Goal: Book appointment/travel/reservation

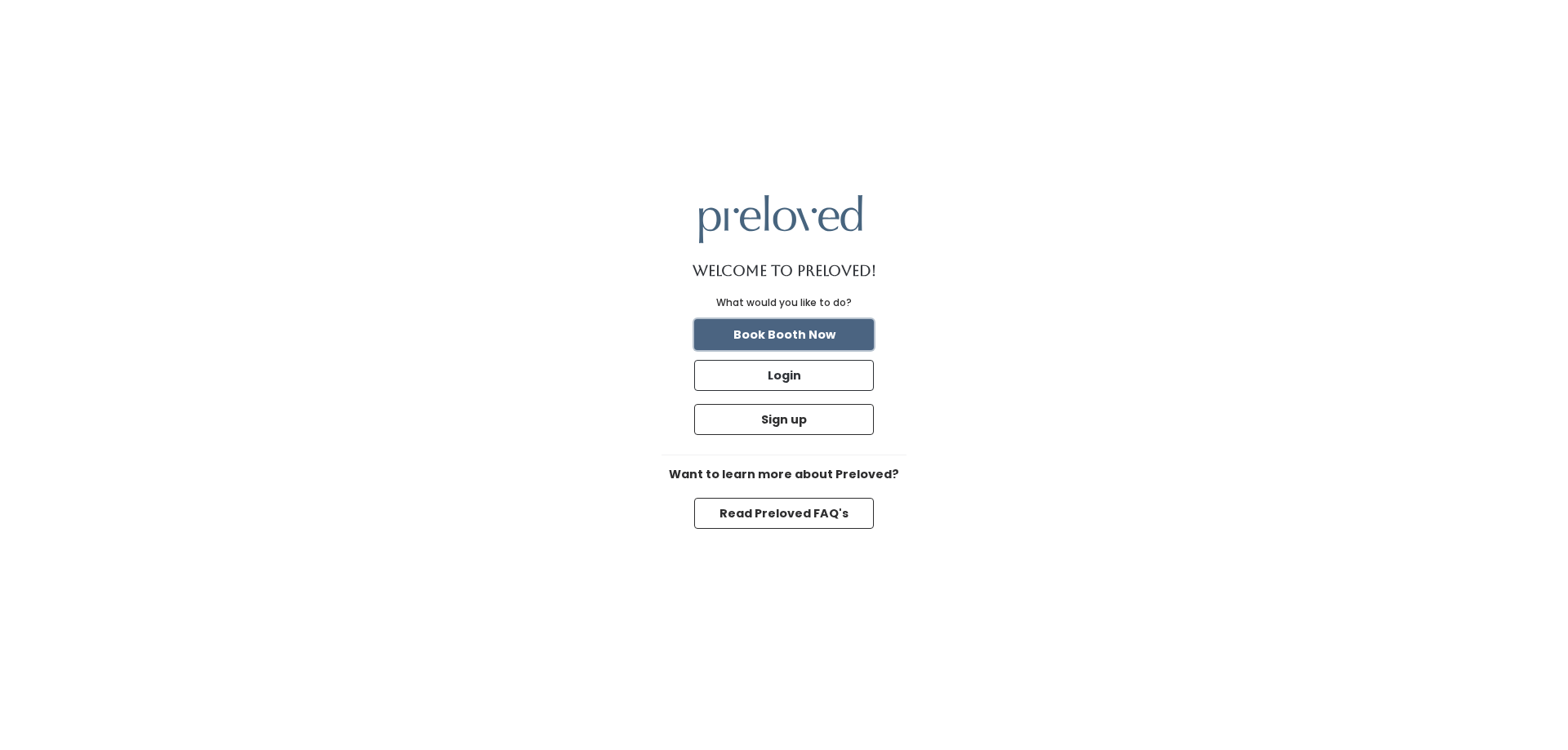
click at [771, 334] on button "Book Booth Now" at bounding box center [784, 334] width 180 height 31
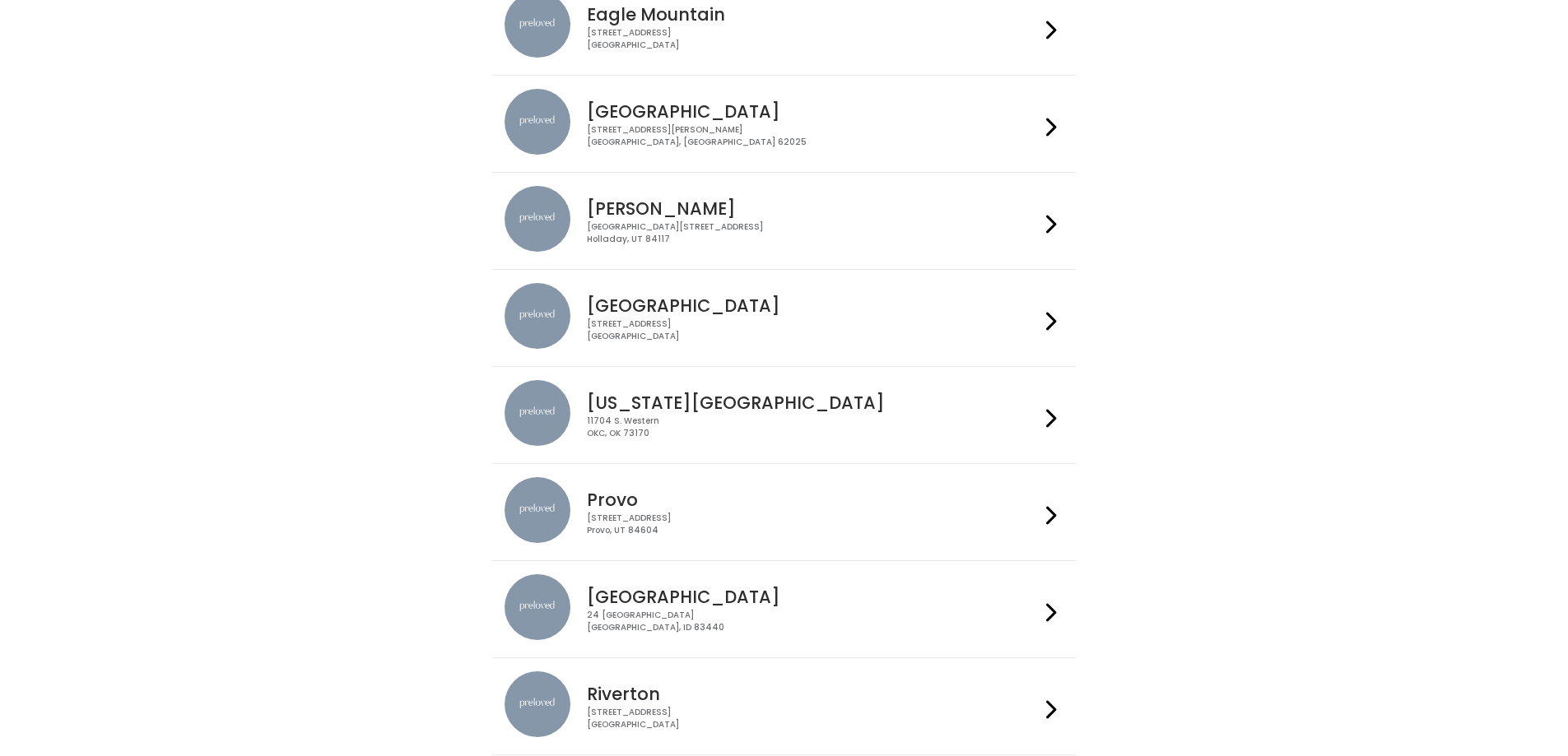
scroll to position [165, 0]
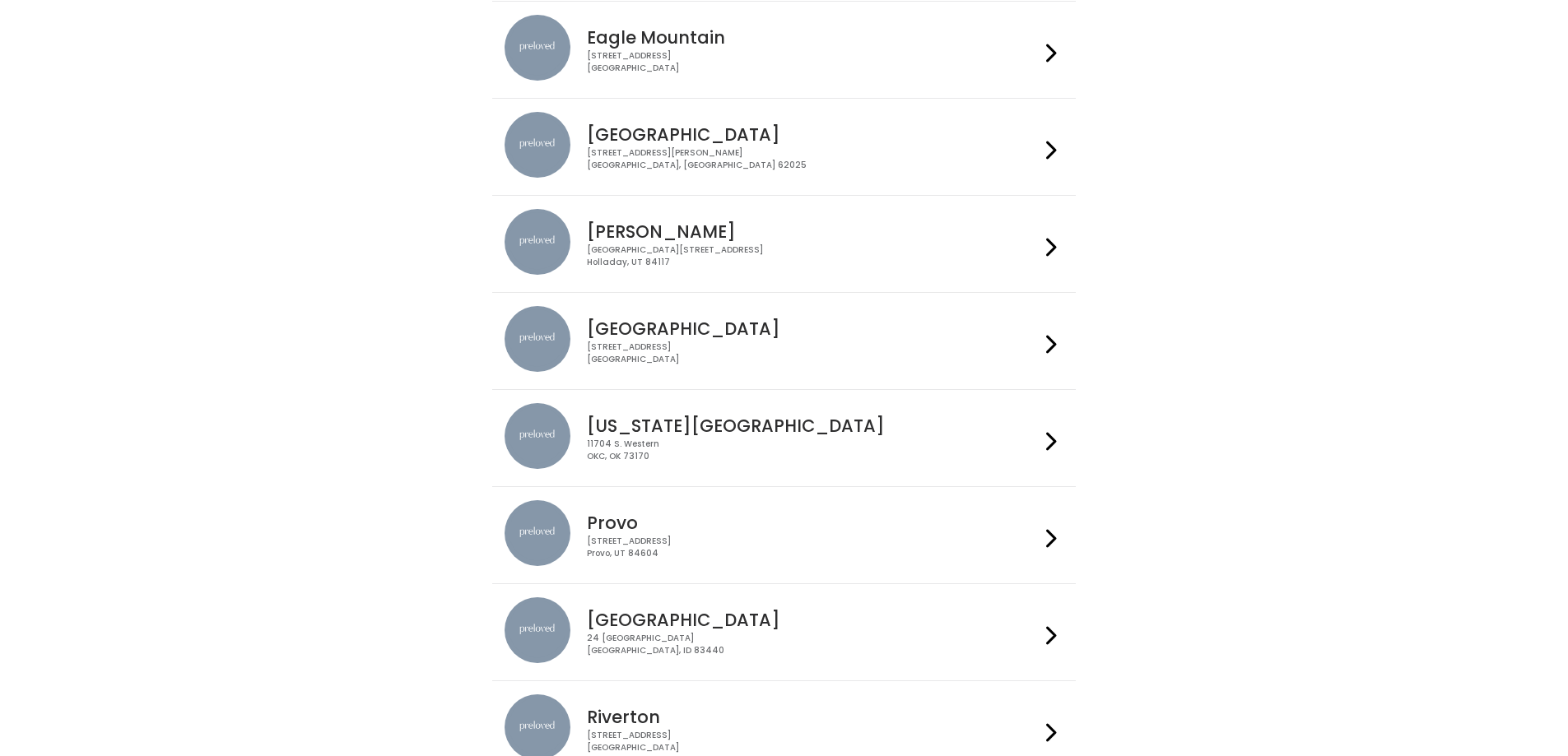
click at [803, 442] on div "[STREET_ADDRESS]" at bounding box center [813, 450] width 453 height 24
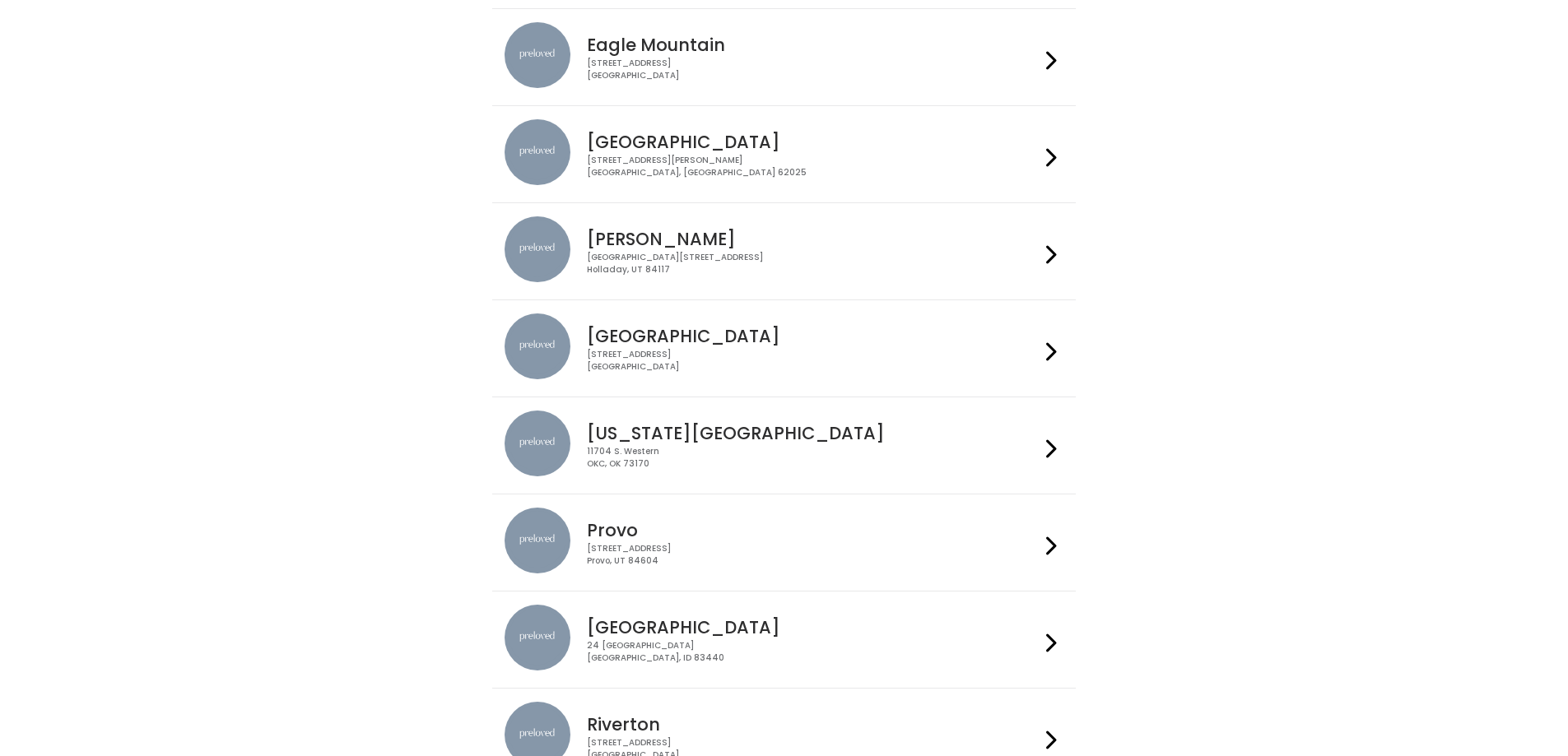
scroll to position [0, 0]
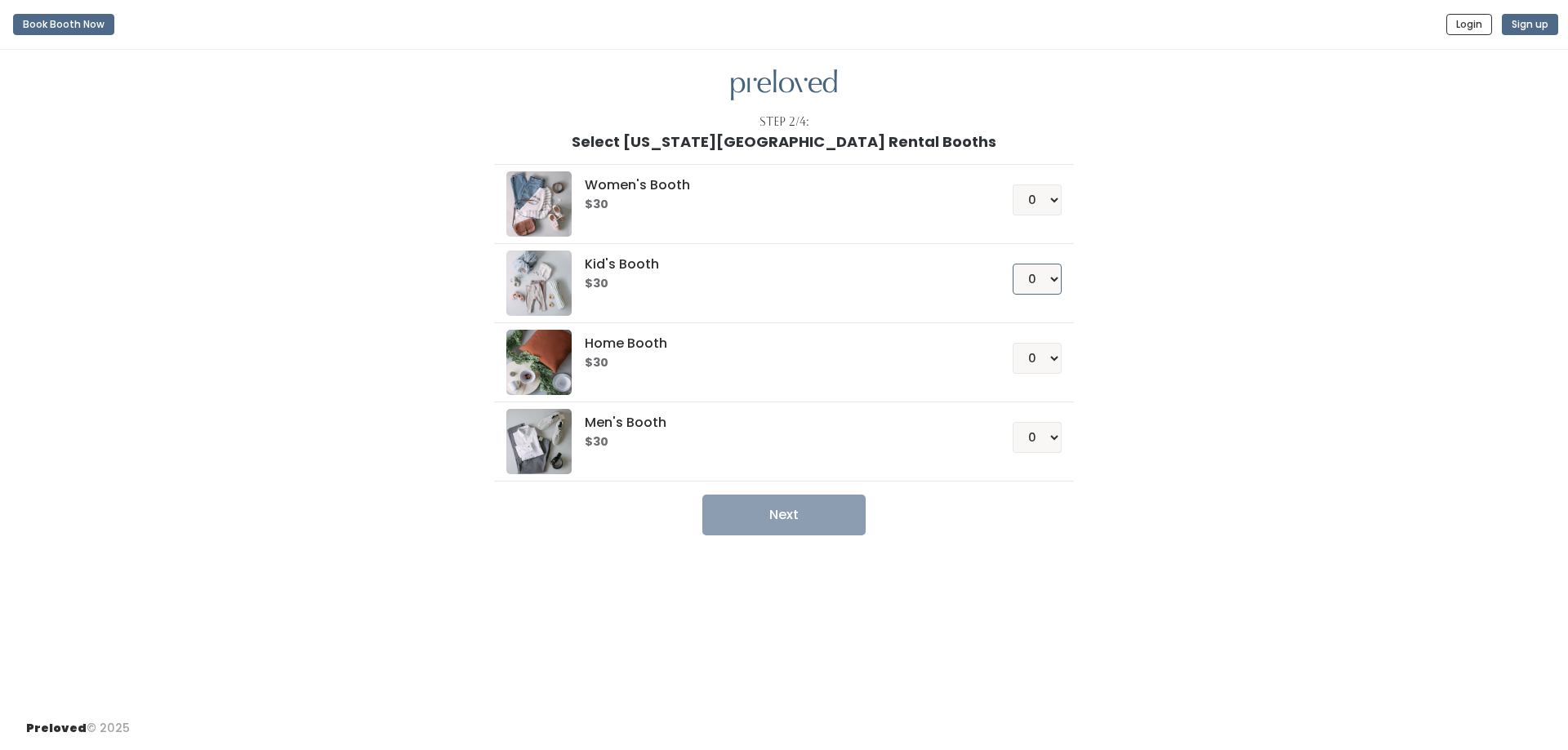
click at [1048, 281] on select "0 1 2 3 4" at bounding box center [1037, 279] width 49 height 31
select select "1"
click at [1013, 264] on select "0 1 2 3 4" at bounding box center [1037, 279] width 49 height 31
click at [766, 497] on button "Next" at bounding box center [784, 515] width 164 height 40
